Goal: Transaction & Acquisition: Purchase product/service

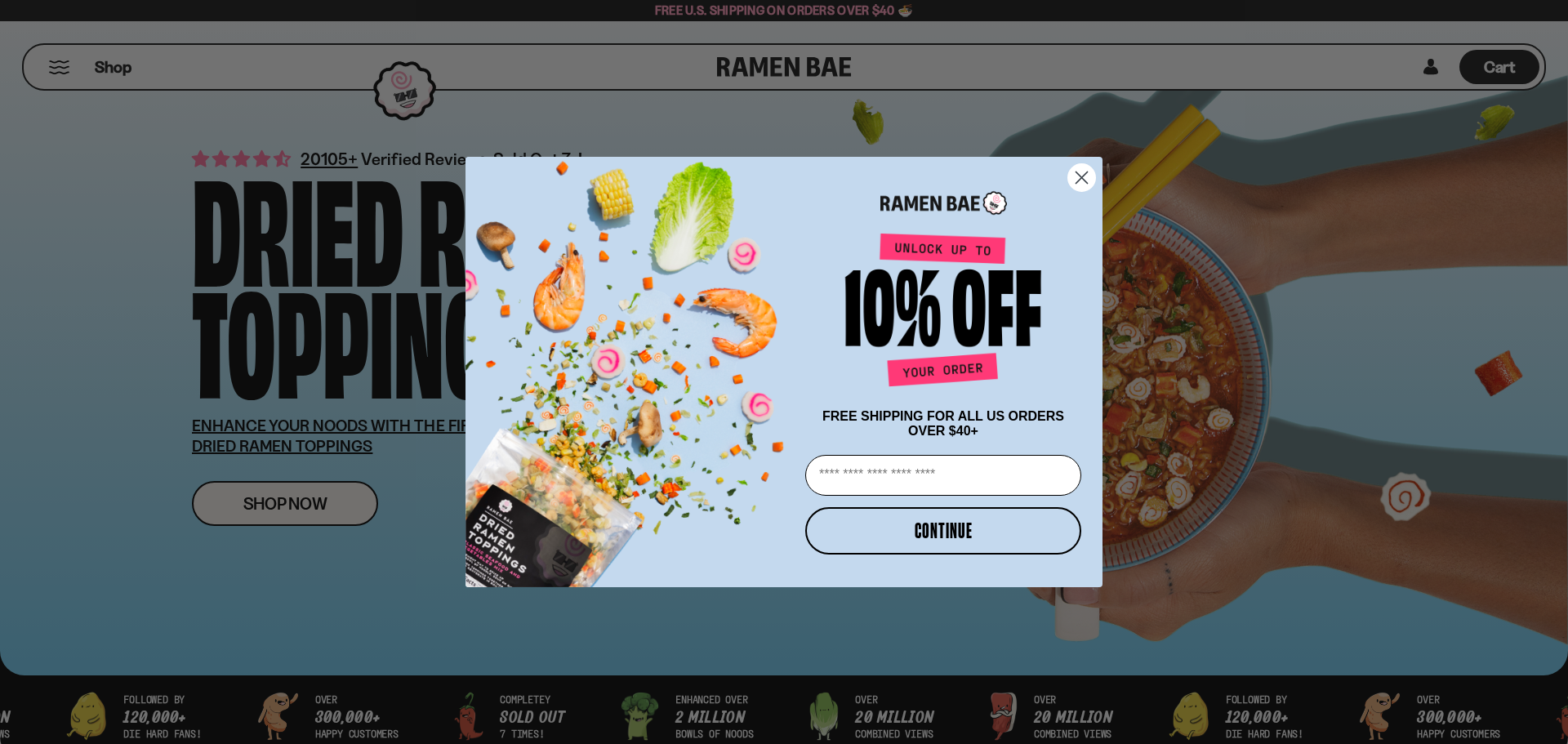
click at [1082, 170] on circle "Close dialog" at bounding box center [1081, 178] width 27 height 27
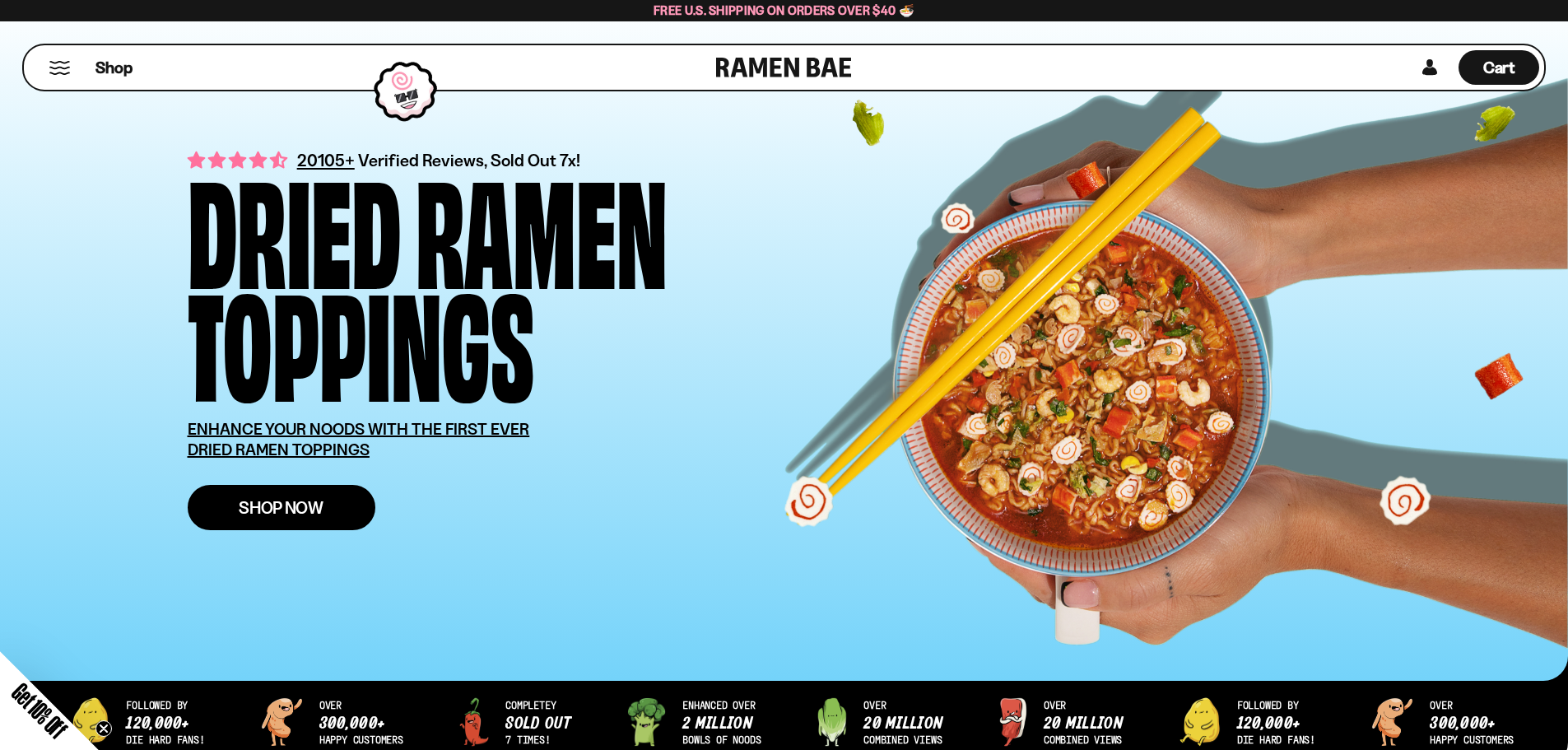
click at [305, 509] on span "Shop Now" at bounding box center [281, 508] width 84 height 17
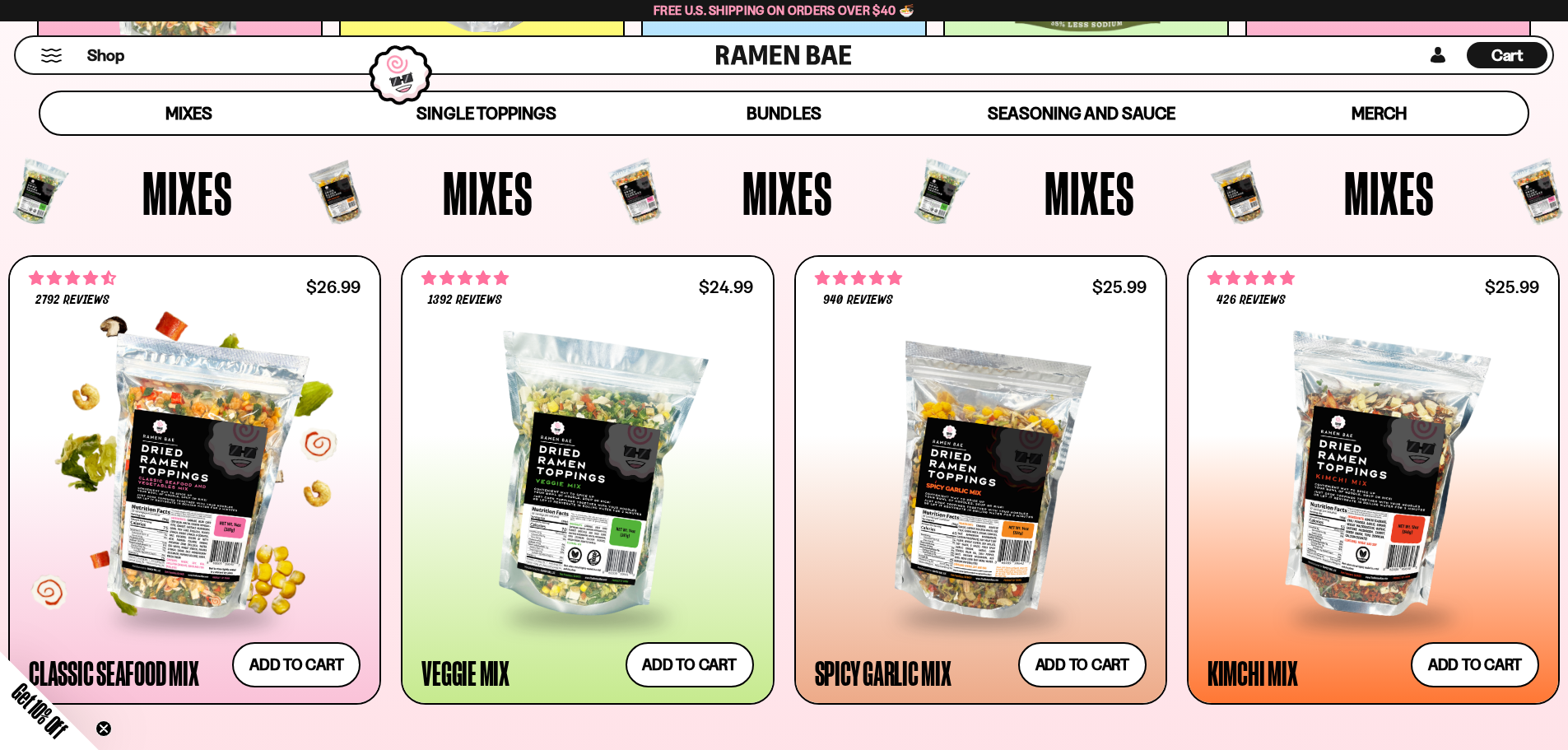
scroll to position [576, 0]
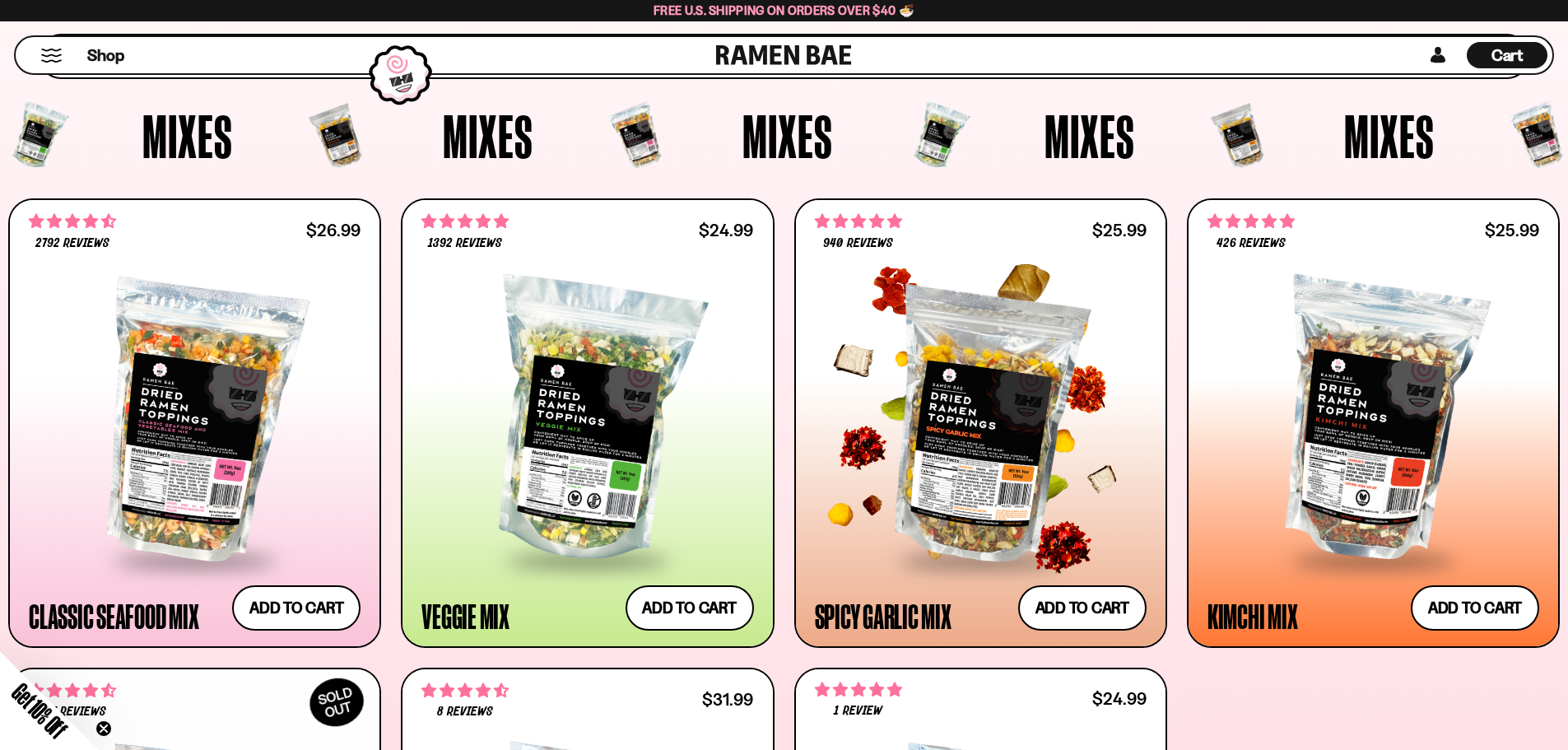
click at [990, 428] on div at bounding box center [980, 421] width 332 height 275
